Goal: Task Accomplishment & Management: Manage account settings

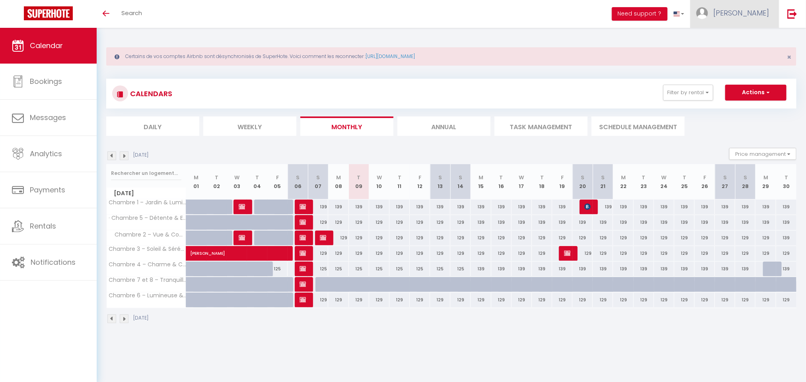
click at [757, 16] on span "[PERSON_NAME]" at bounding box center [741, 13] width 56 height 10
click at [758, 38] on link "Settings" at bounding box center [746, 40] width 59 height 14
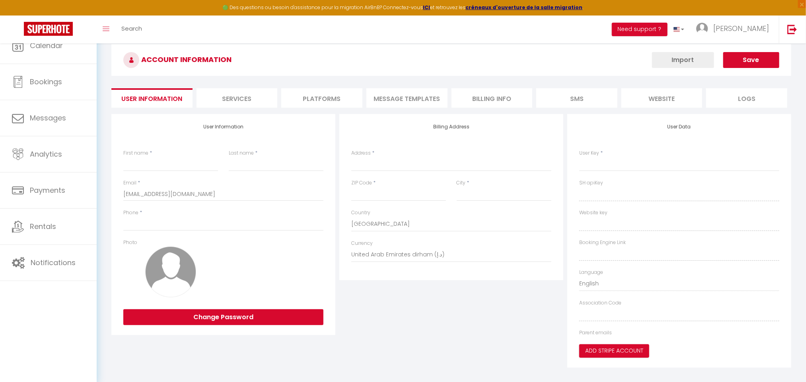
type input "[PERSON_NAME]"
type input "Anliard"
type input "0685615716"
type input "[STREET_ADDRESS]"
type input "75008"
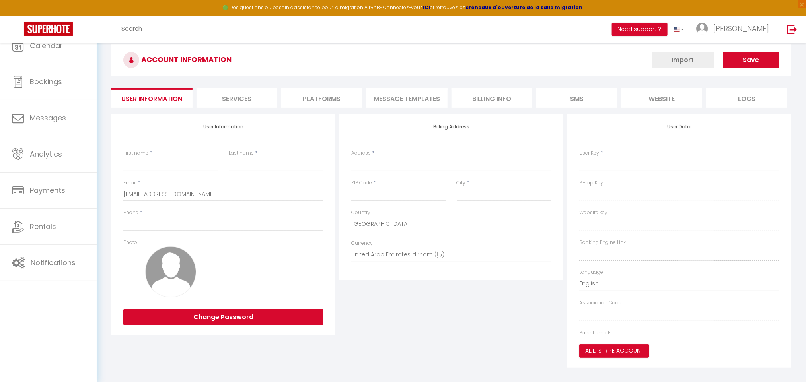
type input "[GEOGRAPHIC_DATA]"
select select "28"
type input "j0pu2hqhY5QXCFZo8wDz28Leu"
type input "dtM70a4d7Nkumq00N0IRwBig7"
type input "[URL][DOMAIN_NAME]"
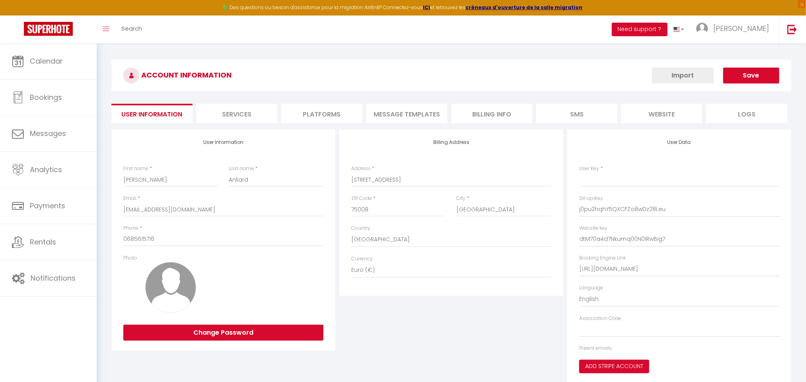
type input "j0pu2hqhY5QXCFZo8wDz28Leu"
type input "dtM70a4d7Nkumq00N0IRwBig7"
type input "[URL][DOMAIN_NAME]"
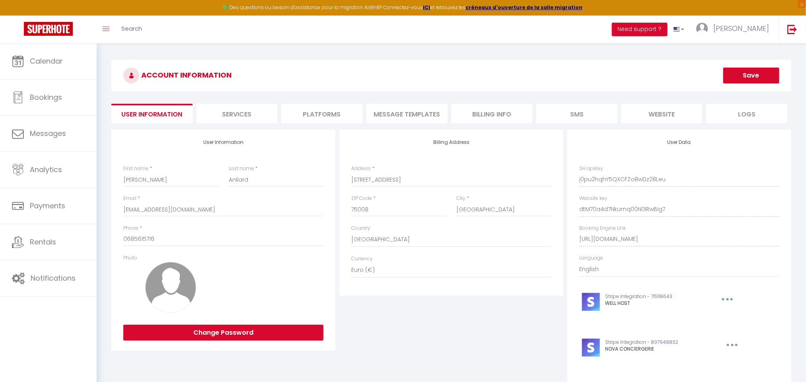
click at [299, 112] on li "Platforms" at bounding box center [321, 113] width 81 height 19
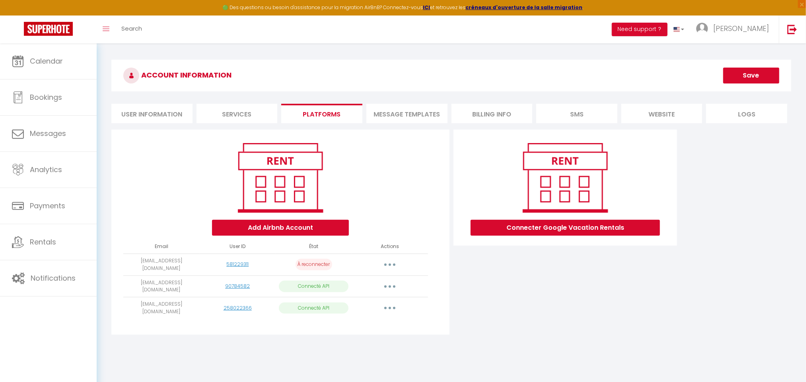
click at [385, 305] on button "button" at bounding box center [390, 308] width 22 height 13
click at [85, 265] on link "Notifications" at bounding box center [48, 278] width 97 height 36
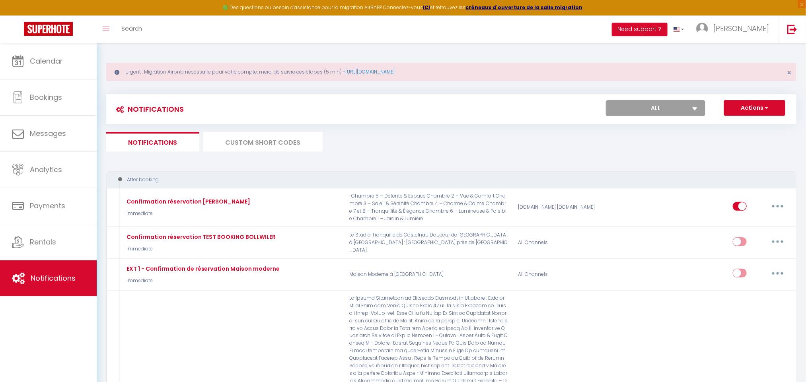
click at [299, 143] on li "Custom Short Codes" at bounding box center [262, 141] width 119 height 19
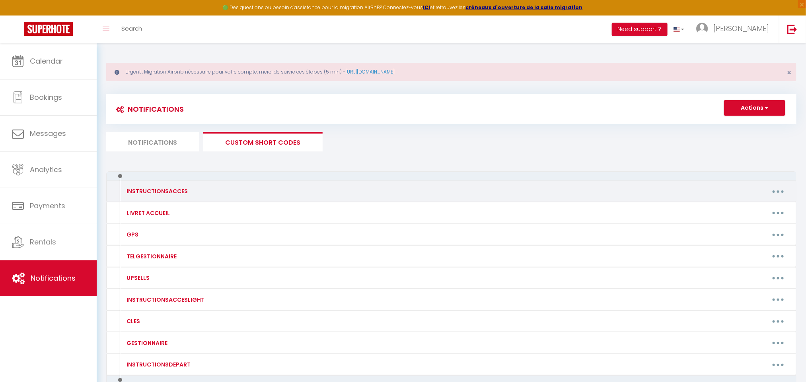
click at [782, 193] on button "button" at bounding box center [778, 191] width 22 height 13
click at [766, 204] on link "Edit" at bounding box center [757, 210] width 59 height 14
type input "INSTRUCTIONSACCES"
type textarea "."
type textarea "LOREMI : - Dolors-amet co 22 Adi el Seddo, Ei Tempo-in-Utla, Etdolo. -Magn aliq…"
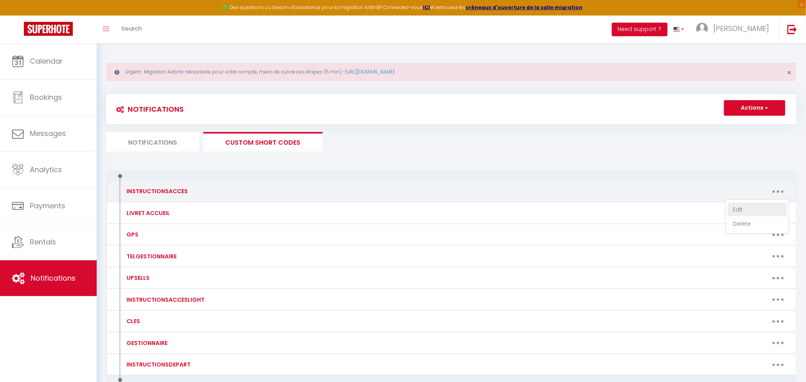
type textarea "Pour la porte de l'immeuble : Tapez le code 951753# Pour la porte de l'appartem…"
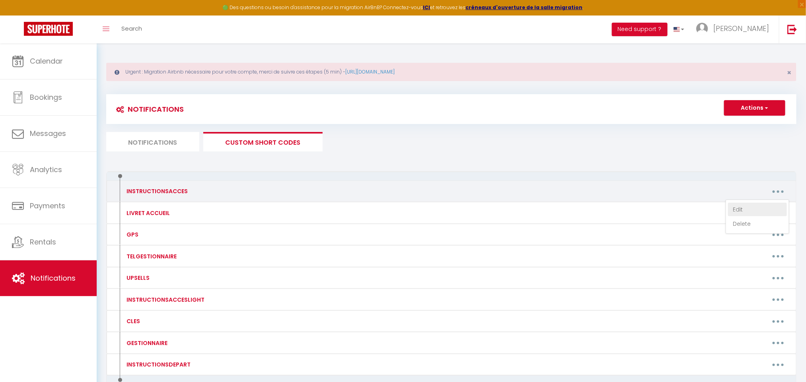
type textarea "ENTRÉE : -Rendez-vous au 1 Le Bossuet, 79150 Genneton, [GEOGRAPHIC_DATA]. -Vous…"
type textarea "LOREMI : Dolo sitame consecte ad elitsedd e tempor in [UTLABO:ETDOLOR_MAGN]. Al…"
type textarea "ENTRÉE : - Diriguez-vous à droite de la maison est en face de vous (celle qui à…"
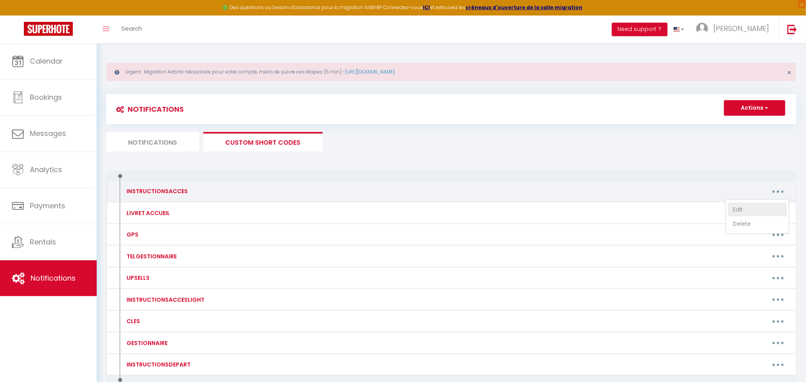
type textarea "LOREMI : -Dolorsi am consect adipi E seddo eiusmod, temporinc ut laboree dolor,…"
type textarea "ENTREE: -Rendez vous au [STREET_ADDRESS] -À l’interphone, appuyez sur le dernie…"
type textarea "ENTREE: -Rendez vous au [STREET_ADDRESS][PERSON_NAME] -Instructions d’accès : -…"
type textarea "ENTRÉE : La maison est dans la "Cour Bieusart" au n° 4, qui appartient à la Rue…"
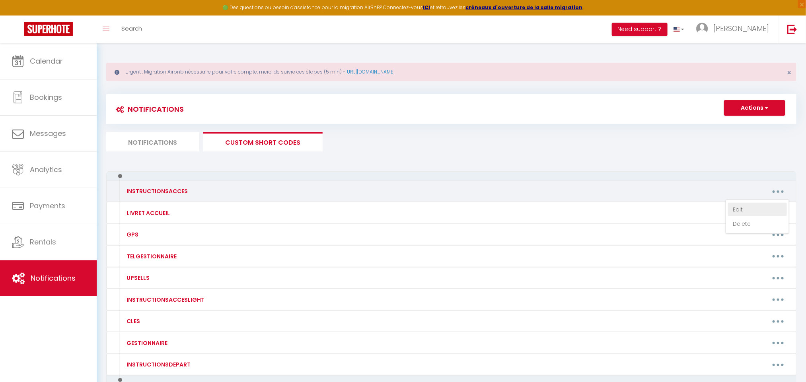
type textarea "ENTRÉE : Vous pouvez profiter du logement à partir de [RENTAL:ARRIVAL_TIME]. Lo…"
type textarea "LOREMI : Dolo sitame consecte ad elitsedd e tempor in [UTLABO:ETDOLOR_MAGN]. Al…"
type textarea "ENTRÉE : -Rendez vous au centre Equideo avec le lien gps suivant : [URL][DOMAIN…"
type textarea "ENTRÉE : - Rendez-vous au [STREET_ADDRESS][PERSON_NAME] Une fois arrivé à l'adr…"
type textarea "ENTRÉE : - Une fois devant le logement, vous devez passer la barrière blanche. …"
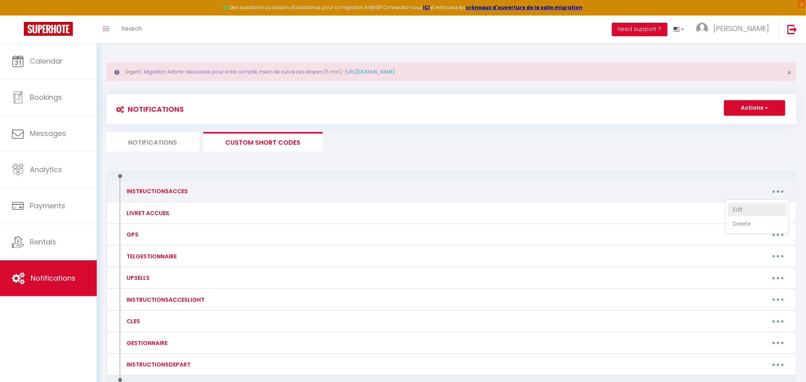
type textarea "-ENTRÉE : -Rendez-vous au [RENTAL:ADDRESS] , il y a une porte gris clair -Une p…"
type textarea "Lore ipsu dolorsita con adi elitsedd ei temp i utlabo et 83d01. Magn aliqua : E…"
type textarea "Vous pouvez profiter du logement à partir de [RENTAL:ARRIVAL_TIME]. Pour rappel…"
type textarea "ENTREE : - Vous trouverez la boite à clé sous la boîte aux lettres à coté de la…"
type textarea "ENTREE : -Approchez-vous de l'interphone. -Entrez le code 1208B puis validez. -…"
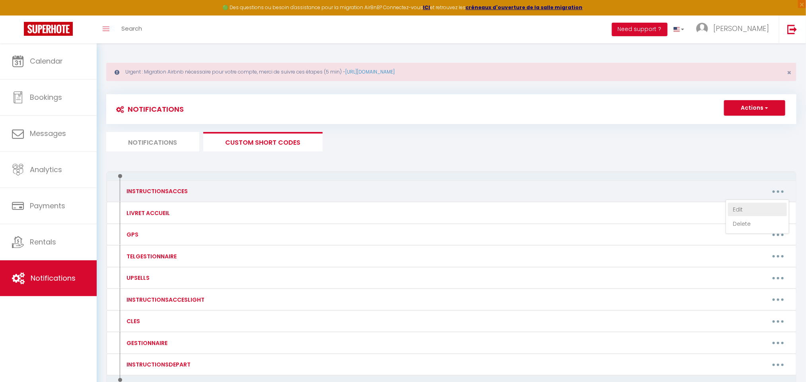
type textarea "ENTREE : - Pour entrer dans la Résidence Papyrus, sonnez à l'appartement 110 pe…"
type textarea "ENTRÉE: -Rendez-vous au [STREET_ADDRESS]. -Composez le code 7A32 sur le digicod…"
type textarea "ENTRÉE : - Appuyé à l'interphone "Thibault" (deuxième en partant du dessus dans…"
type textarea "1. Avancez entre les deux pilier blanc et avancez jusqu'au bout du parking Une …"
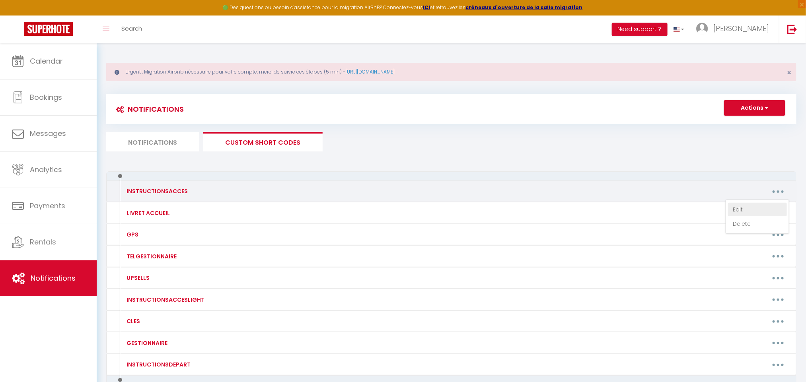
type textarea "ENTRÉE : -Rendez-vous au [STREET_ADDRESS][PERSON_NAME]. -Saisissez le code 9713…"
type textarea "ENTRÉE : - Prendre le petit passage bitumé (en face du lavoir) - Continuer en m…"
type textarea "ENTRÉE: -Rendez-vous au [STREET_ADDRESS]. -Une fois devant le portail, tapez le…"
type textarea "LOREMI: -Dolors-amet co 1 Adipis el Seddoei te Incidi, 73214 Utlabore. -Etdolor…"
type textarea "ENTRÉE : Rendez-vous au [STREET_ADDRESS]. Passez le portail noir. Avancez jusqu…"
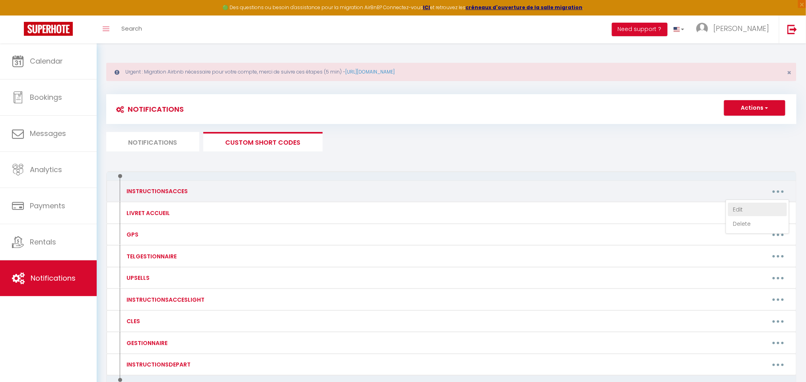
type textarea "ENTRÉE : Rendez-vous au :[STREET_ADDRESS] -Vous trouverez un portail vert. -Tou…"
type textarea "ENTRÉE: -Rendez-vous à [GEOGRAPHIC_DATA], dans la Plaine de Péri. -En point de …"
type textarea "ENTRÉE: -Rendez-vous au [STREET_ADDRESS]. -Vous trouverez la boîte à clés situé…"
type textarea "ENTRÉE: -Rendez vous au [STREET_ADDRESS][PERSON_NAME] -Une fois sur place, entr…"
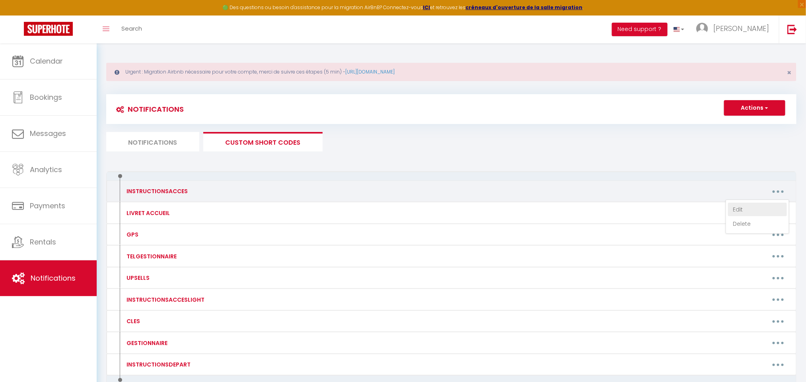
type textarea "-Loremi-dolo s a’consect adipisci : 66 Eli Sed do Eiusmodt in Utlaboree, Dolore…"
type textarea "LOREMI : Dolo sitame consecte ad elitsedd e tempor in [UTLABO:ETDOLOR_MAGN]. AL…"
type textarea "ENTREE: -Rendez-vous au [STREET_ADDRESS]. -Entrez dans l’immeuble en tapant le …"
type textarea "ENTREE: -Rendez-vous au [STREET_ADDRESS]. -Avancez vers la gauche, puis prenez …"
type textarea "ENTREE: Nous vous rappelons que les arrivées se font à partir de 16h00. -Rendez…"
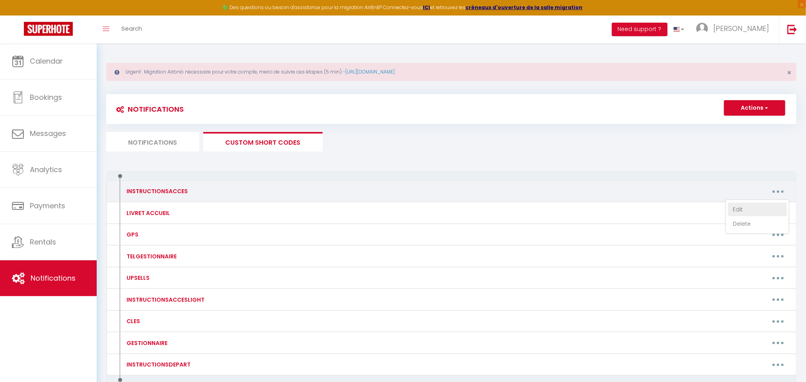
type textarea "ENTREE: -Rendez-vous au [STREET_ADDRESS]. -Poussez le portail pour l'ouvrir, da…"
type textarea "LOREMI : D s’ametconse, ad elitse do eiusmod te incididu utl etdolo mag aliquae…"
type textarea "LOREMI DOLORS : A c’adipis el seddoeiu (tem incid utlabo) et dolore ma aliquaen…"
type textarea "ENTREE: Nous vous rappelons que les arrivées se font à partir de 16h00. Voici l…"
type textarea "ENTRÉE : -Pour ouvrir la porte de l'immeuble, tapez le code A150563 sur la plat…"
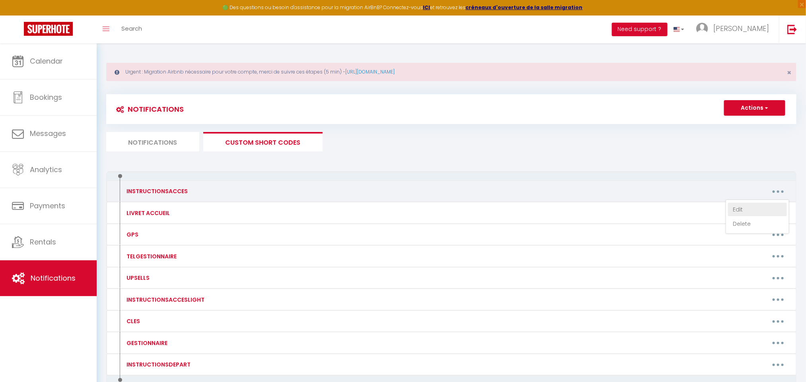
type textarea "ENTRÉE : Vous pouvez profiter du logement à partir de [RENTAL:ARRIVAL_TIME]. L'…"
type textarea "ENTREE: -Avancez dans le chemin jusqu’à la maison -Une fois en face de la maiso…"
type textarea "Rendez-vous à [STREET_ADDRESS] Avancez jusqu’au portail vert. ➤ Tapez le code 6…"
type textarea "ENTRÉE : -Rendez-vous au [STREET_ADDRESS][PERSON_NAME]. -Avancez jusqu’au porta…"
type textarea "ENTRÉE Rendez-vous au: [STREET_ADDRESS][PERSON_NAME] En arrivant à cette adress…"
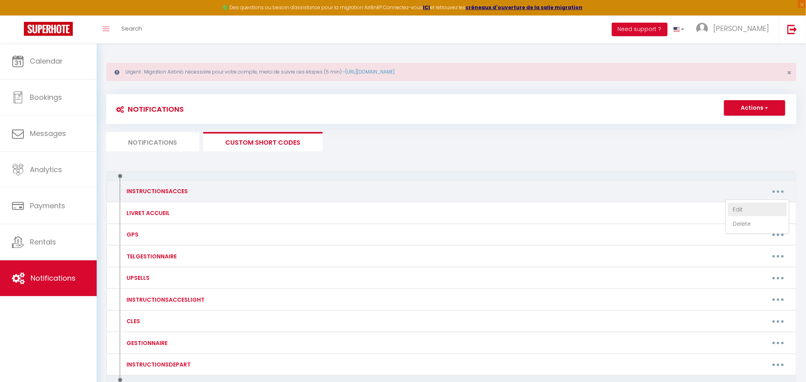
type textarea "Rendez-vous au [STREET_ADDRESS] À votre arrivée, repérez le panneau "Expériment…"
type textarea "ENTRÉE Rendez-vous au [STREET_ADDRESS] En arrivant à l’adresse, repérez le pann…"
type textarea "ENTREE Accès au logement : • Passez le portail pour entrer sur un petit terrain…"
type textarea "ENTRÉE : Rendez-vous au [STREET_ADDRESS][PERSON_NAME]. Une fois arrivé à l’adre…"
type textarea "ENTRÉE Rendez-vous au [STREET_ADDRESS]. Prenez le chemin situé entre la maison …"
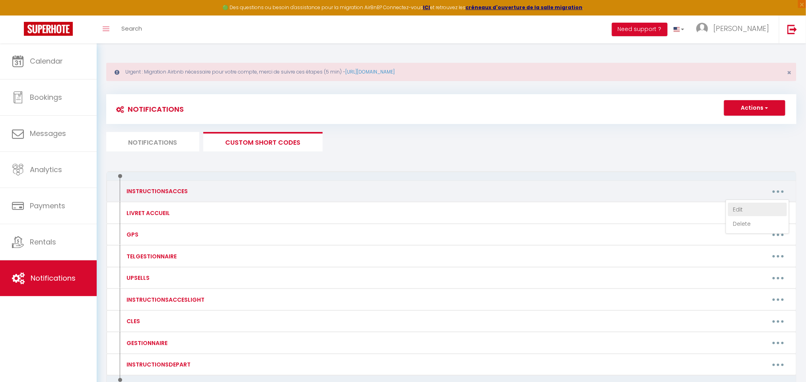
type textarea "ENTRÉE Rendez-vous au [STREET_ADDRESS] Accès au portail : Sur votre droite, jus…"
type textarea "LOREMI Dolors-amet co 94 Adipis eli Seddo Eiusmo Tempori utla etdolor ma 62, al…"
type textarea "ENTRÉE Rendez-vous au [STREET_ADDRESS] Lorsque vous arrivez à l’église, descend…"
type textarea "ENTRÉE Rendez-vous au [STREET_ADDRESS] La remise des clés se fera en main propr…"
type textarea "ENTRÉE Rendez-vous au: [STREET_ADDRESS] La remise des clés et l’accueil se fero…"
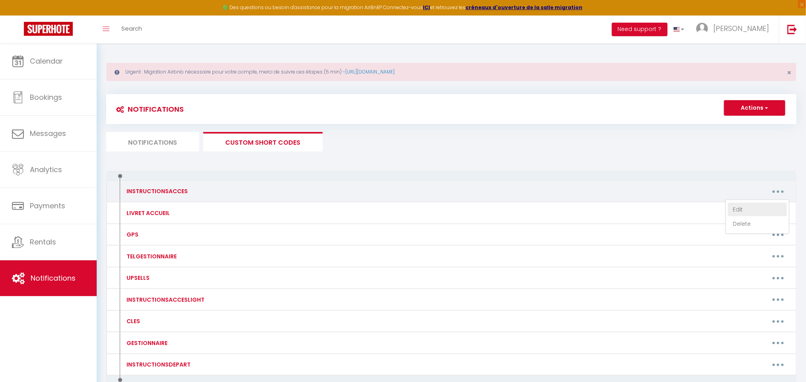
type textarea "LOREMI Dolors-amet co: 25 Adipiscin el Seddoe, Temporin Utlaboreetdo mag aliq :…"
type textarea "ENTRÉE Rendez-vous au [STREET_ADDRESS] [PERSON_NAME], [GEOGRAPHIC_DATA] à la po…"
type textarea "ENTRÉE Rendez-vous au [STREET_ADDRESS]. À votre arrivée, suivez le chemin où se…"
type textarea "LOREMI Dolors-amet co 94 Adipis eli Seddo Eiusmo Tempori utla etdolor ma 62, al…"
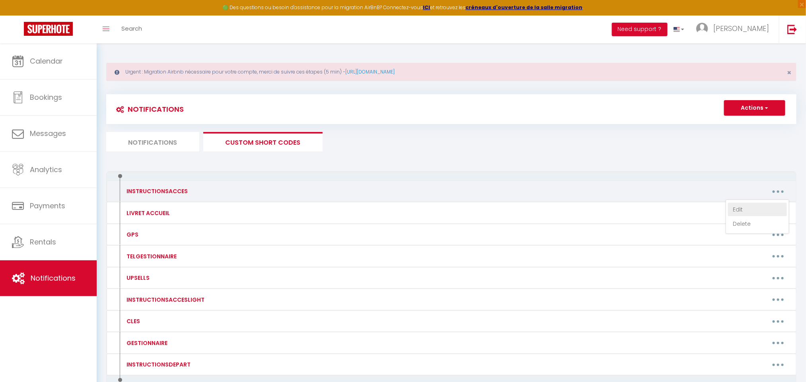
type textarea "ENTREE Rendez-vous au [STREET_ADDRESS][PERSON_NAME]. Une fois arrivé au numéro …"
type textarea "ENTRÉE Rendez-vous au [STREET_ADDRESS] Une fois arrivé à l’adresse, descendez a…"
type textarea "ENTRÉE 1- Rendez-vous au [STREET_ADDRESS]. 2- Avancez jusqu’au portillon numéro…"
type textarea "ENTRÉE Rendez-vous au [STREET_ADDRESS]. Lorsque vous arrivez dans la [GEOGRAPHI…"
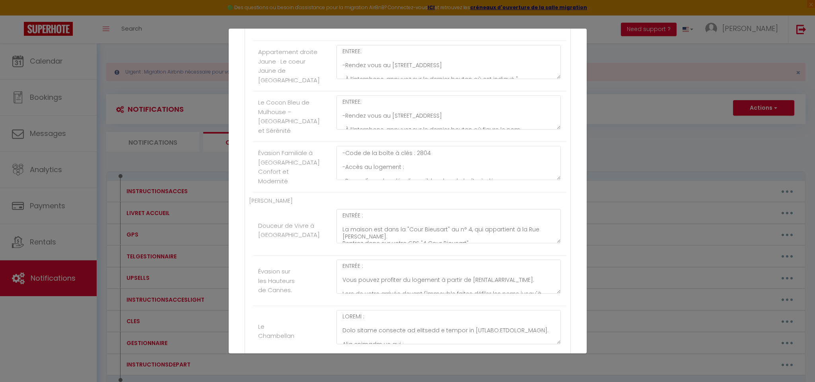
scroll to position [126, 0]
click at [415, 180] on textarea "ENTREE: -Rendez vous au [STREET_ADDRESS][PERSON_NAME] -Instructions d’accès : -…" at bounding box center [448, 163] width 225 height 34
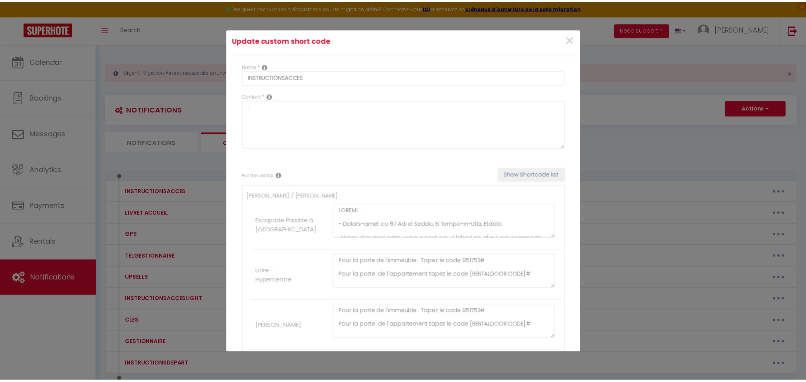
scroll to position [0, 0]
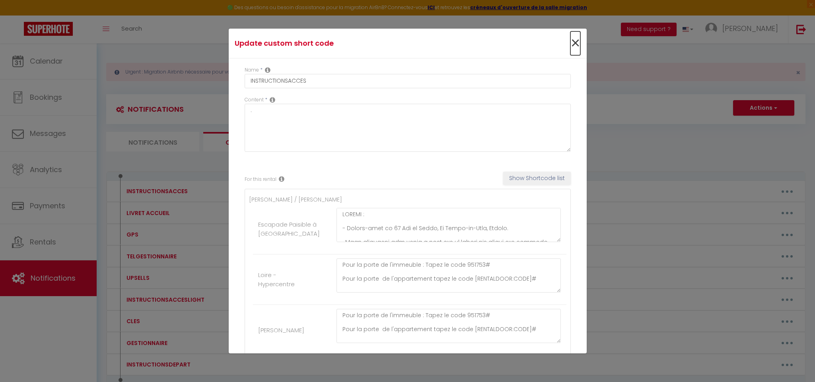
click at [570, 43] on span "×" at bounding box center [575, 43] width 10 height 24
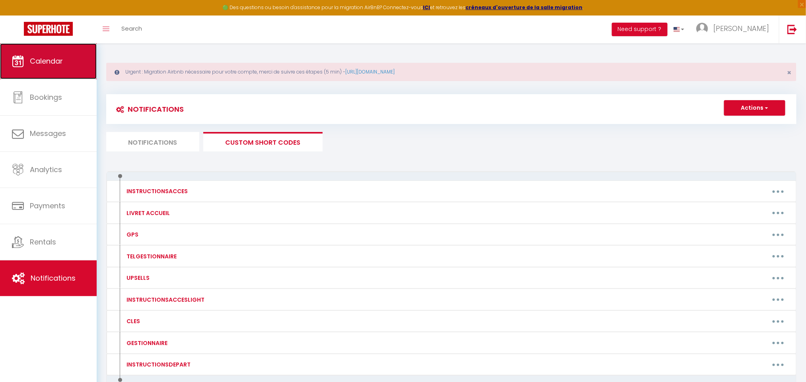
click at [74, 60] on link "Calendar" at bounding box center [48, 61] width 97 height 36
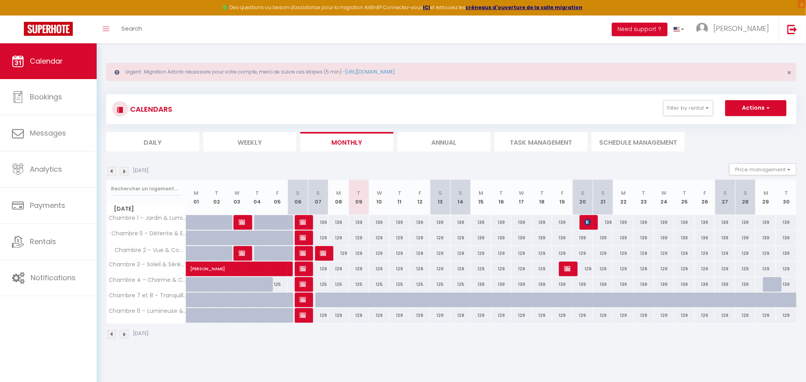
click at [124, 337] on img at bounding box center [124, 334] width 9 height 9
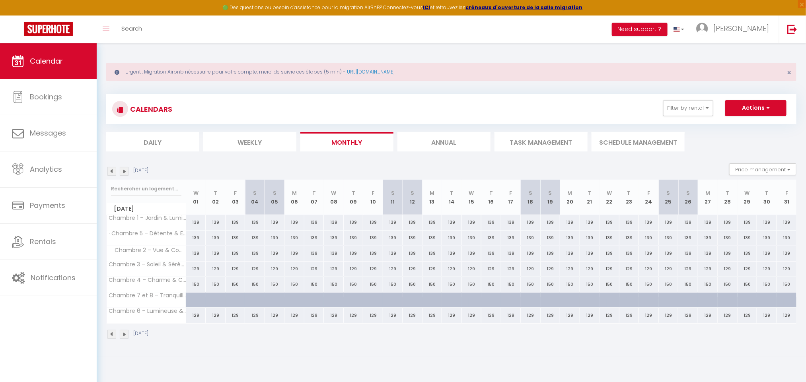
click at [107, 336] on img at bounding box center [111, 334] width 9 height 9
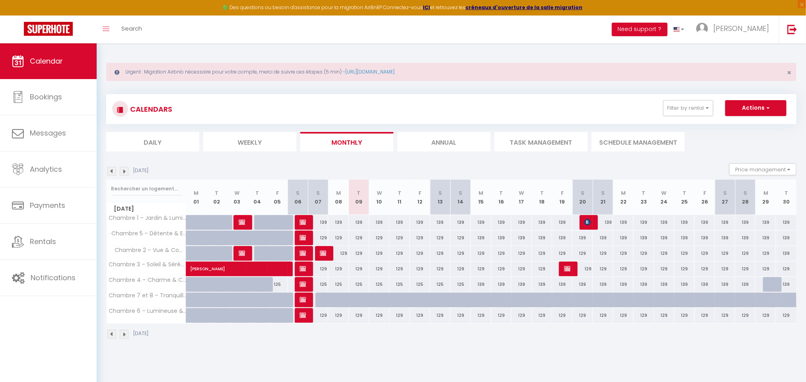
click at [127, 336] on img at bounding box center [124, 334] width 9 height 9
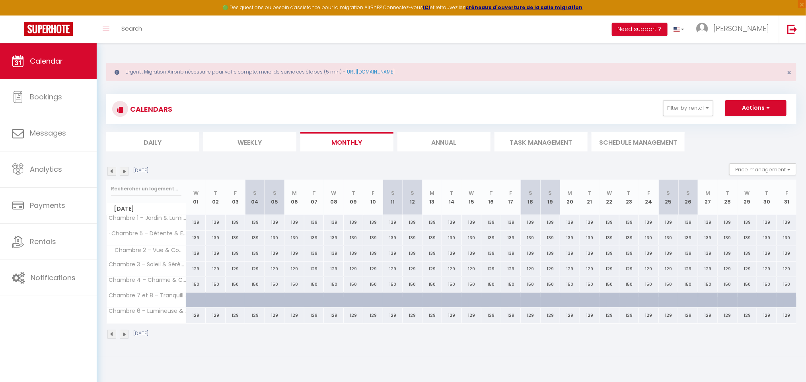
click at [127, 336] on img at bounding box center [124, 334] width 9 height 9
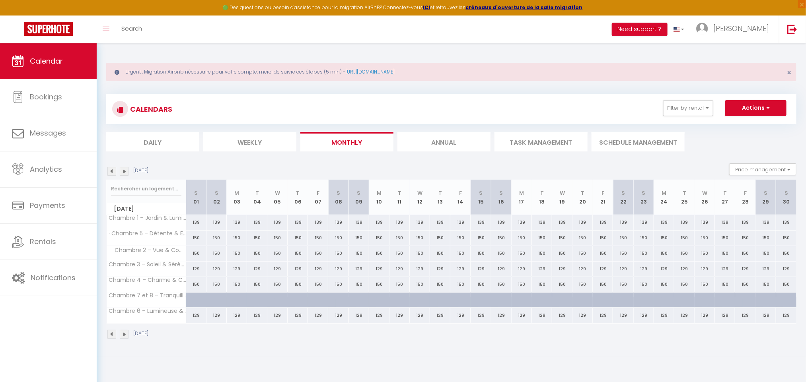
click at [107, 334] on img at bounding box center [111, 334] width 9 height 9
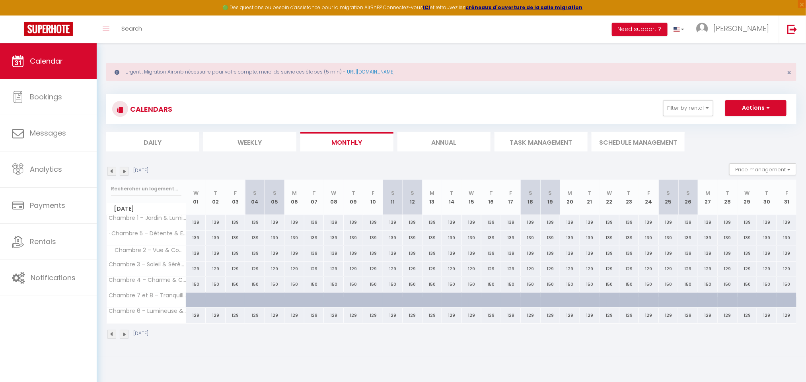
click at [107, 334] on img at bounding box center [111, 334] width 9 height 9
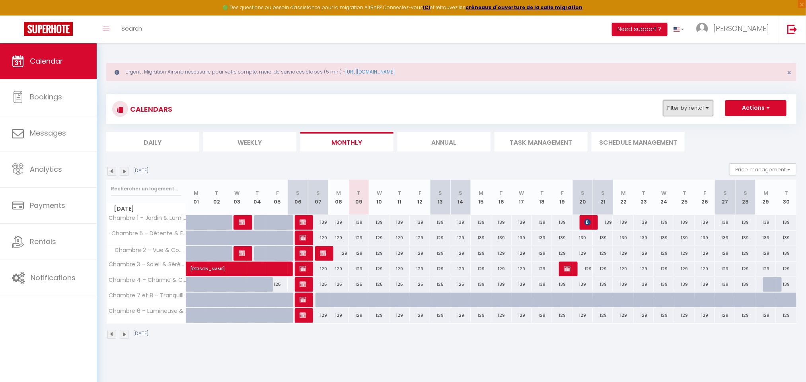
click at [694, 105] on button "Filter by rental" at bounding box center [688, 108] width 50 height 16
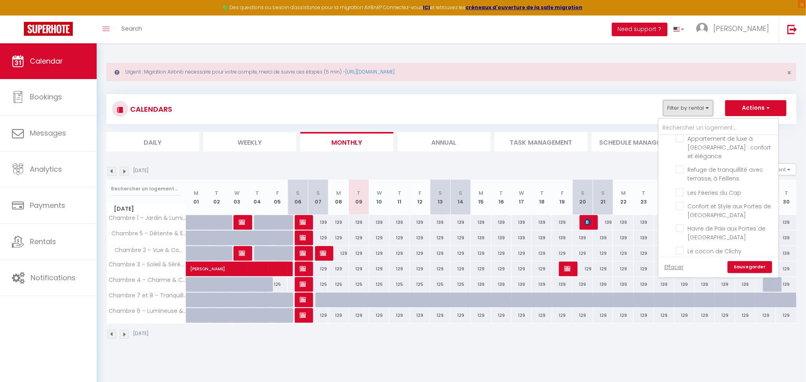
scroll to position [1156, 0]
click at [542, 85] on div "Urgent : Migration Airbnb nécessaire pour votre compte, merci de suivre ces éta…" at bounding box center [451, 199] width 709 height 313
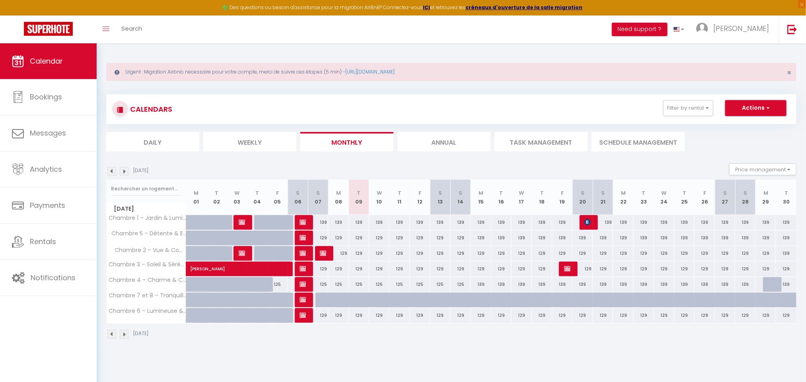
click at [744, 115] on button "Actions" at bounding box center [755, 108] width 61 height 16
click at [753, 130] on link "Add Booking" at bounding box center [748, 126] width 51 height 12
select select
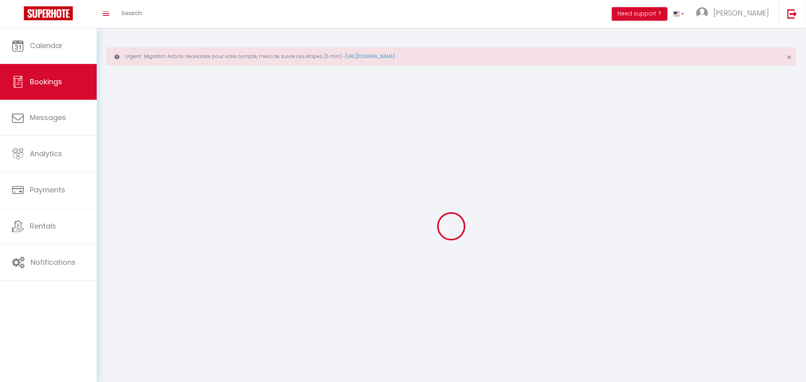
select select
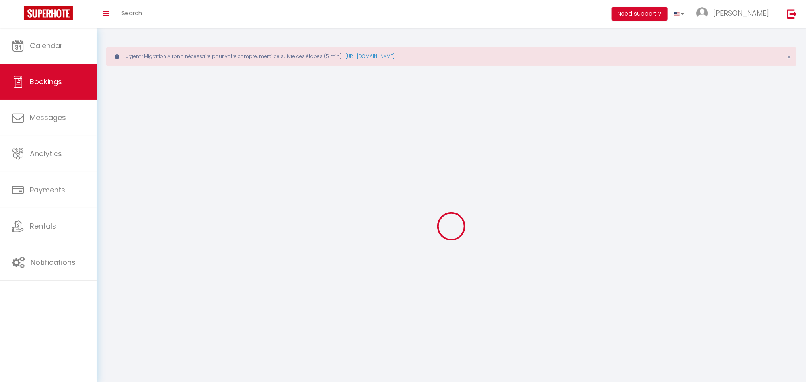
select select
checkbox input "false"
select select
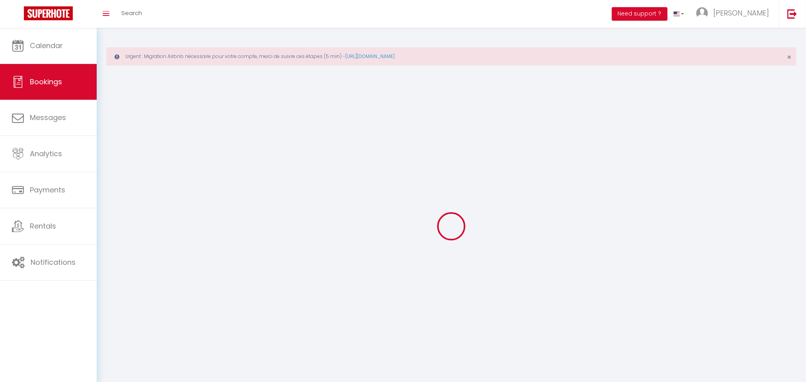
select select
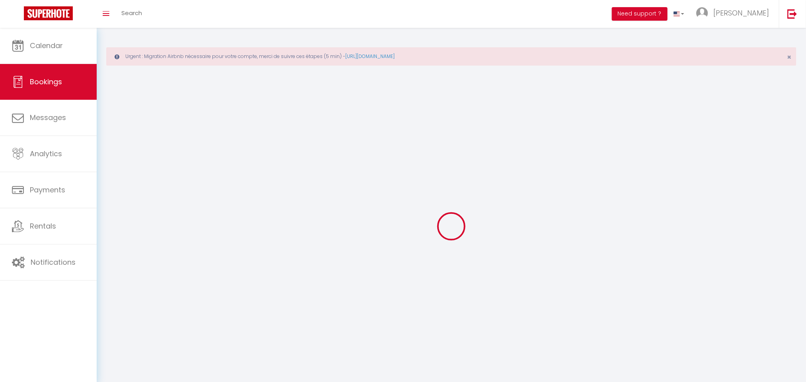
checkbox input "false"
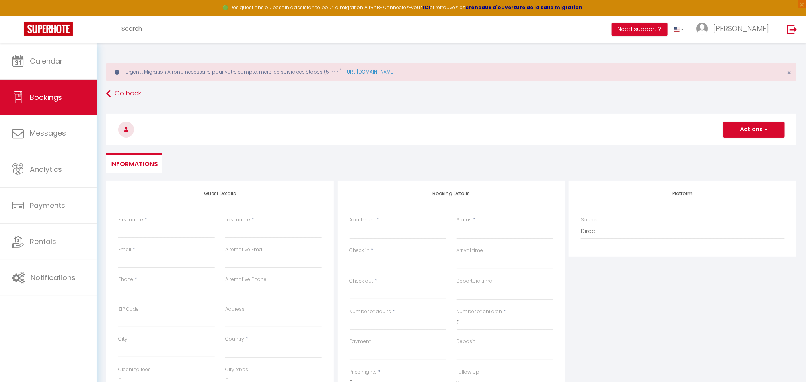
select select
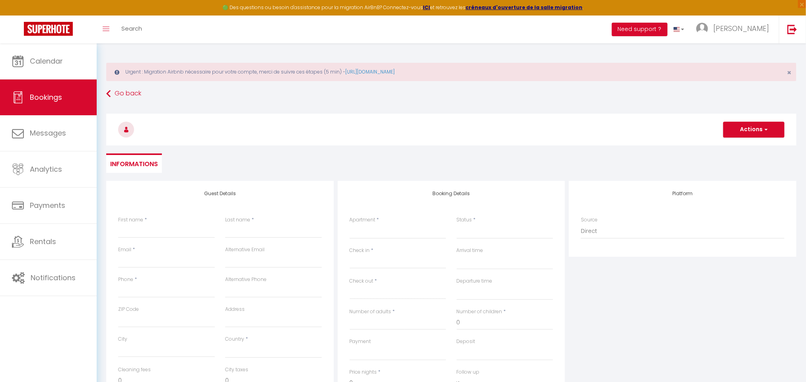
select select
checkbox input "false"
select select
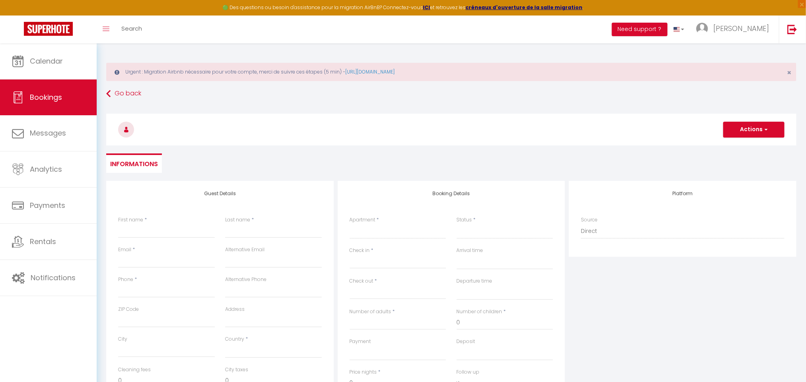
select select
checkbox input "false"
select select
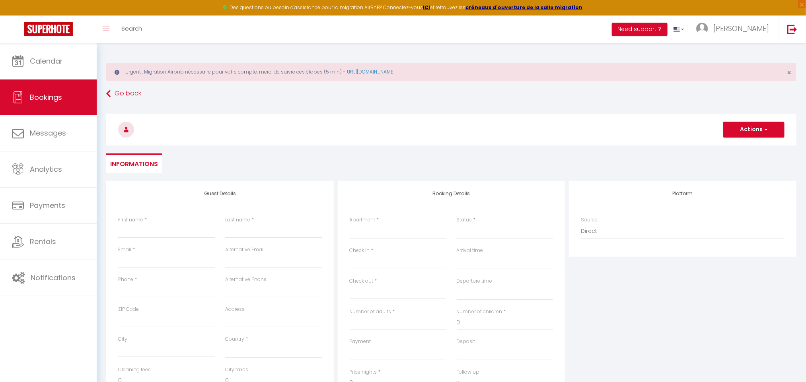
select select
click at [742, 128] on button "Actions" at bounding box center [753, 130] width 61 height 16
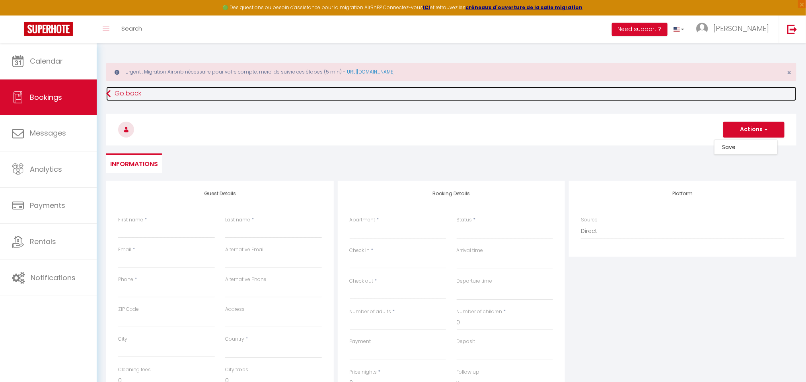
click at [130, 88] on link "Go back" at bounding box center [451, 94] width 690 height 14
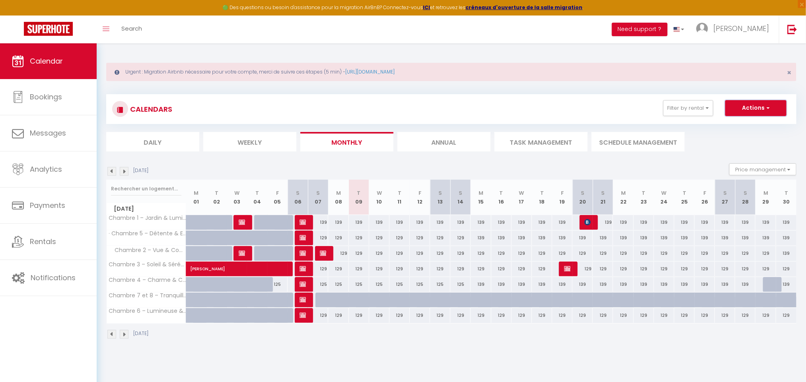
click at [744, 112] on button "Actions" at bounding box center [755, 108] width 61 height 16
